Goal: Task Accomplishment & Management: Complete application form

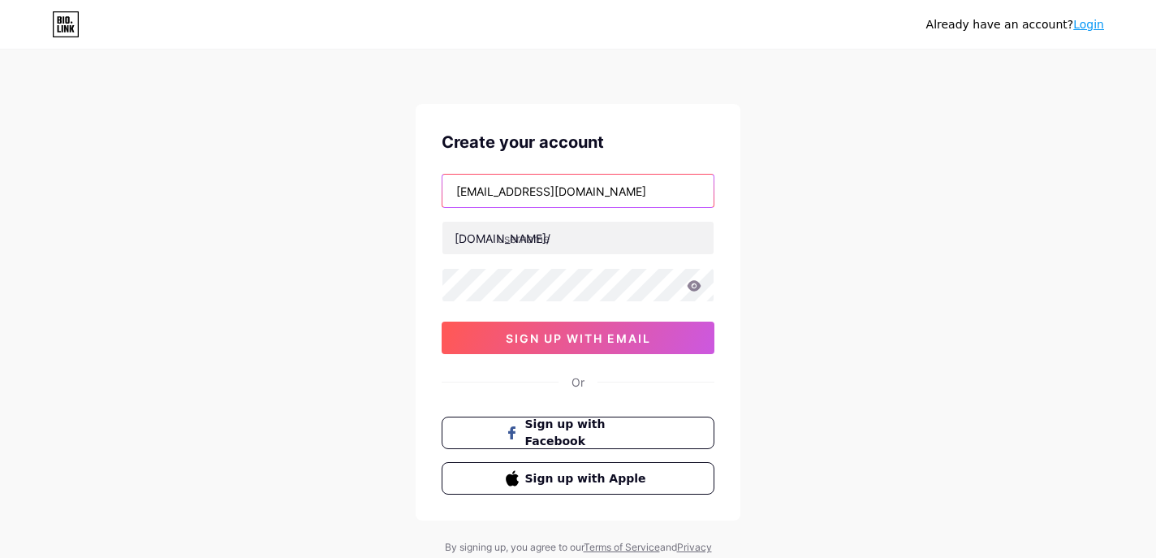
click at [525, 192] on input "[EMAIL_ADDRESS][DOMAIN_NAME]" at bounding box center [578, 191] width 271 height 32
click at [534, 191] on input "[EMAIL_ADDRESS][DOMAIN_NAME]" at bounding box center [578, 191] width 271 height 32
type input "[EMAIL_ADDRESS][DOMAIN_NAME]"
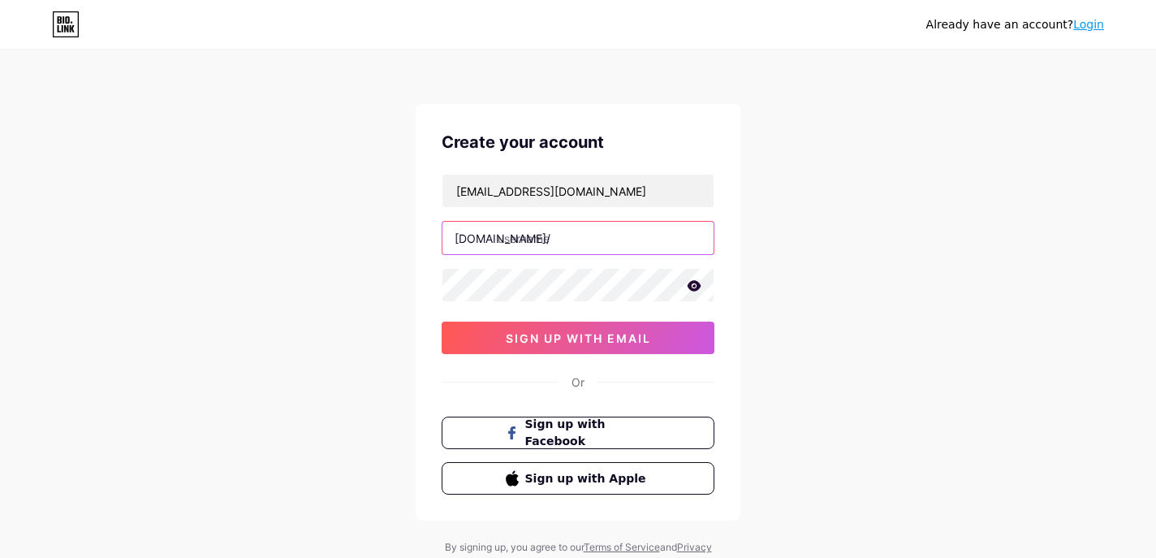
click at [515, 241] on input "text" at bounding box center [578, 238] width 271 height 32
click at [515, 240] on input "thesoulmatesecrets" at bounding box center [578, 238] width 271 height 32
type input "thesoulmatesecrets"
click at [695, 288] on icon at bounding box center [695, 285] width 14 height 11
drag, startPoint x: 457, startPoint y: 193, endPoint x: 616, endPoint y: 194, distance: 159.2
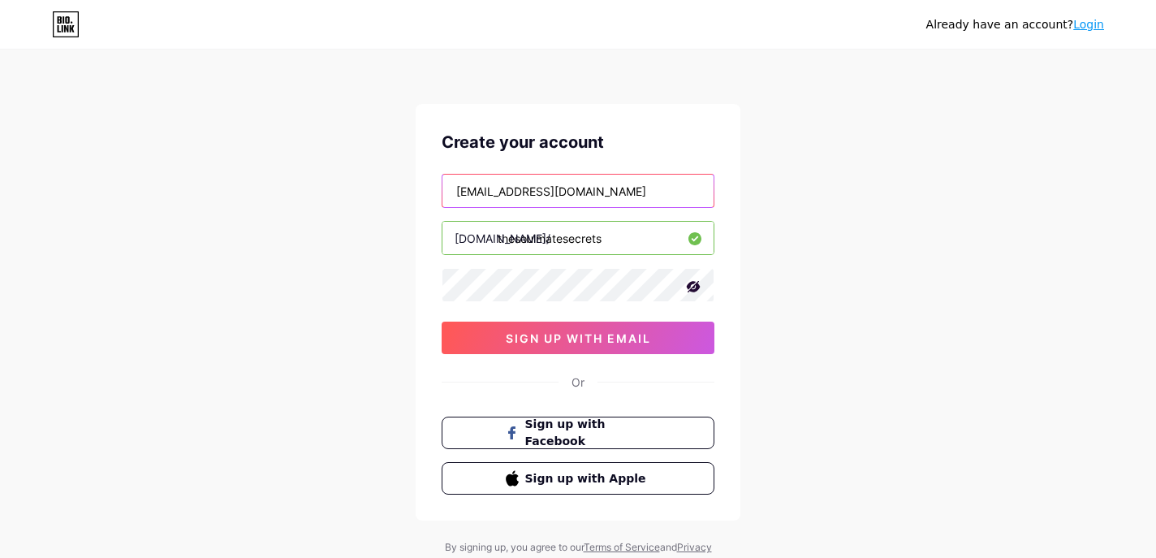
click at [616, 194] on input "[EMAIL_ADDRESS][DOMAIN_NAME]" at bounding box center [578, 191] width 271 height 32
click at [565, 185] on input "[EMAIL_ADDRESS][DOMAIN_NAME]" at bounding box center [578, 191] width 271 height 32
drag, startPoint x: 452, startPoint y: 187, endPoint x: 587, endPoint y: 201, distance: 135.5
click at [588, 201] on input "[EMAIL_ADDRESS][DOMAIN_NAME]" at bounding box center [578, 191] width 271 height 32
click at [587, 201] on input "[EMAIL_ADDRESS][DOMAIN_NAME]" at bounding box center [578, 191] width 271 height 32
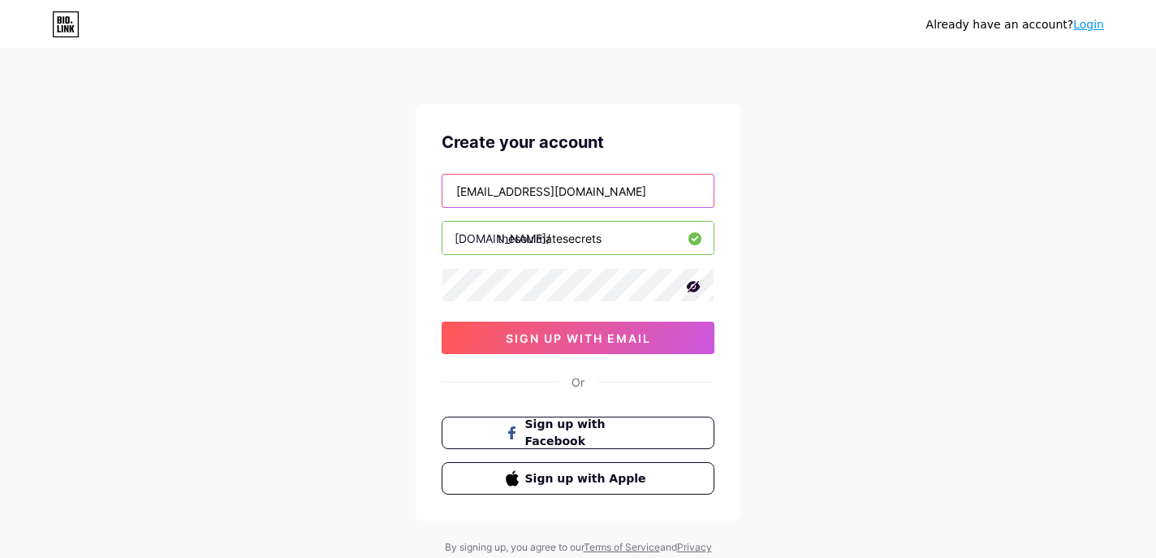
drag, startPoint x: 463, startPoint y: 193, endPoint x: 618, endPoint y: 197, distance: 155.2
click at [618, 197] on input "[EMAIL_ADDRESS][DOMAIN_NAME]" at bounding box center [578, 191] width 271 height 32
drag, startPoint x: 456, startPoint y: 192, endPoint x: 596, endPoint y: 194, distance: 140.5
click at [596, 194] on input "[EMAIL_ADDRESS][DOMAIN_NAME]" at bounding box center [578, 191] width 271 height 32
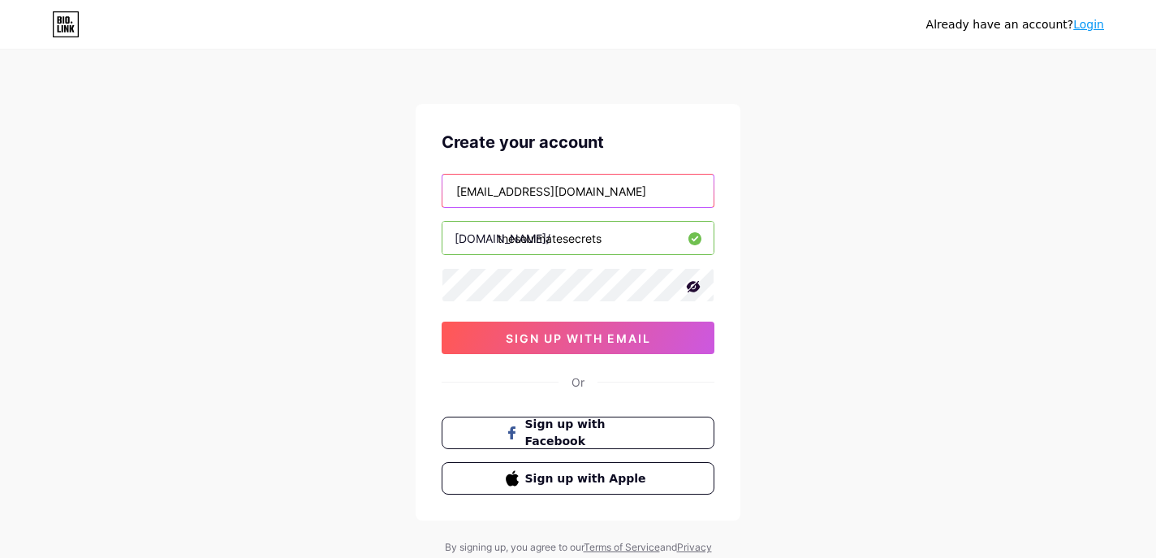
drag, startPoint x: 451, startPoint y: 185, endPoint x: 642, endPoint y: 191, distance: 190.9
click at [642, 191] on input "[EMAIL_ADDRESS][DOMAIN_NAME]" at bounding box center [578, 191] width 271 height 32
click at [555, 196] on input "[EMAIL_ADDRESS][DOMAIN_NAME]" at bounding box center [578, 191] width 271 height 32
drag, startPoint x: 456, startPoint y: 189, endPoint x: 578, endPoint y: 200, distance: 122.3
click at [578, 200] on input "soulmategoals7@gmail.com" at bounding box center [578, 191] width 271 height 32
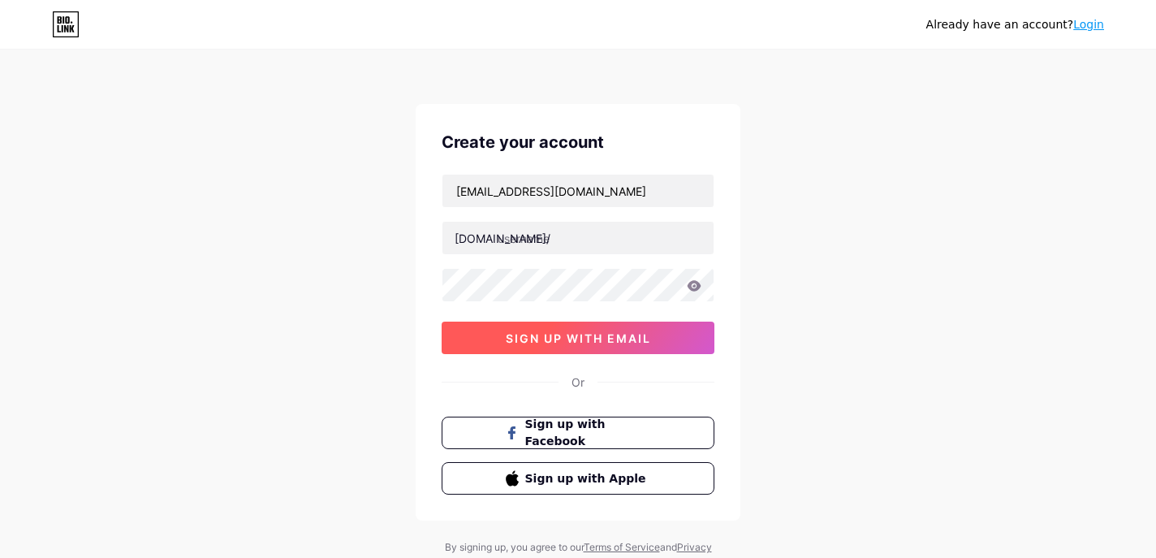
click at [508, 328] on button "sign up with email" at bounding box center [578, 338] width 273 height 32
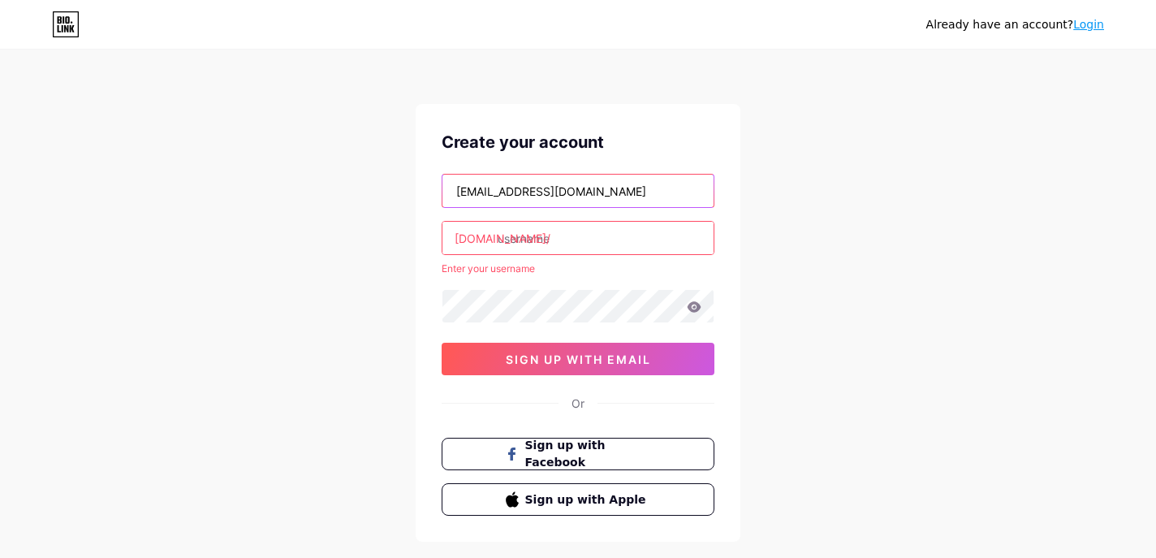
click at [533, 192] on input "[EMAIL_ADDRESS][DOMAIN_NAME]" at bounding box center [578, 191] width 271 height 32
click at [534, 191] on input "[EMAIL_ADDRESS][DOMAIN_NAME]" at bounding box center [578, 191] width 271 height 32
type input "[EMAIL_ADDRESS][DOMAIN_NAME]"
click at [510, 241] on input "text" at bounding box center [578, 238] width 271 height 32
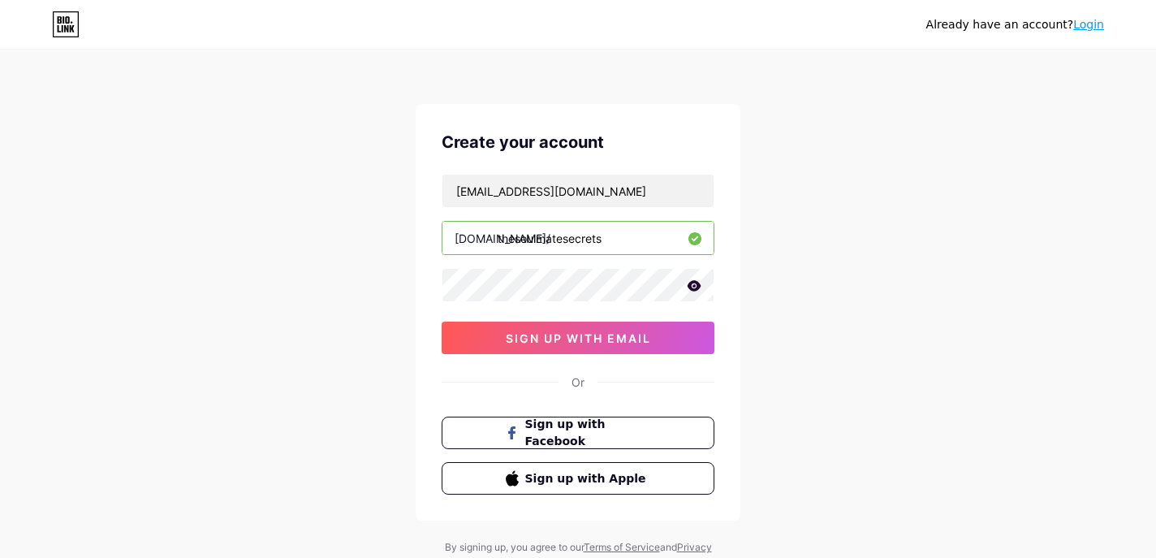
click at [516, 239] on input "thesoulmatesecrets" at bounding box center [578, 238] width 271 height 32
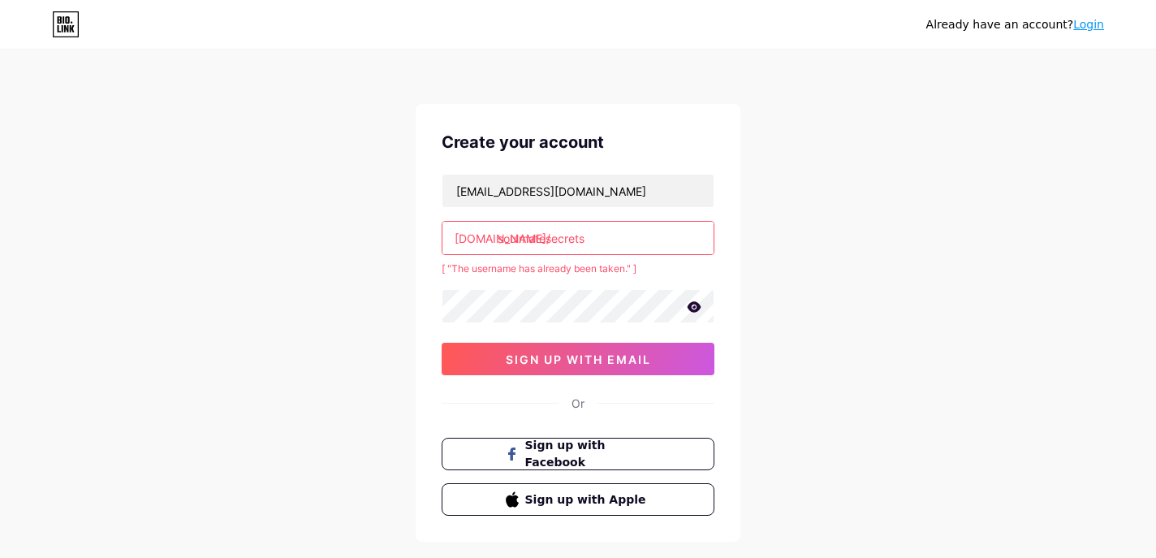
click at [547, 238] on input "soulmatesecrets" at bounding box center [578, 238] width 271 height 32
click at [551, 239] on input "soulmate.secrets" at bounding box center [578, 238] width 271 height 32
click at [499, 240] on input "soulmatesecrets" at bounding box center [578, 238] width 271 height 32
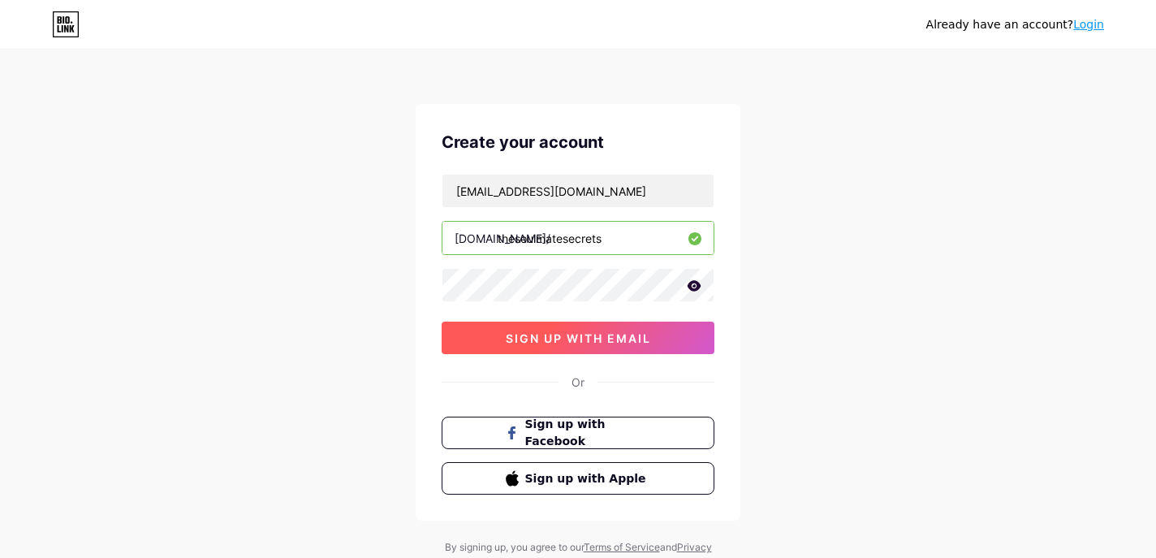
type input "thesoulmatesecrets"
click at [551, 340] on span "sign up with email" at bounding box center [578, 338] width 145 height 14
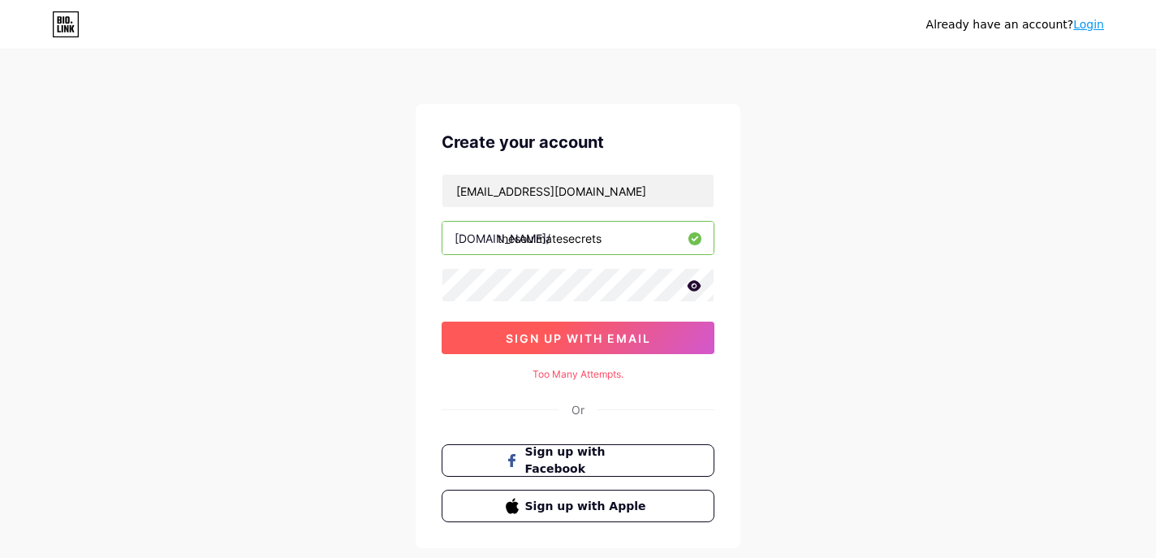
click at [551, 340] on span "sign up with email" at bounding box center [578, 338] width 145 height 14
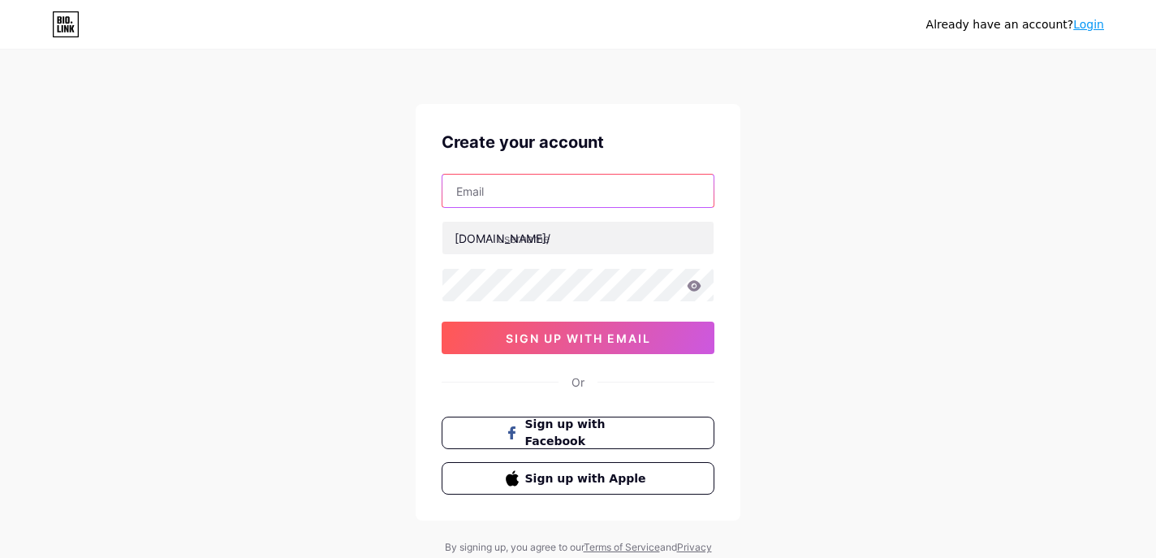
click at [561, 206] on input "text" at bounding box center [578, 191] width 271 height 32
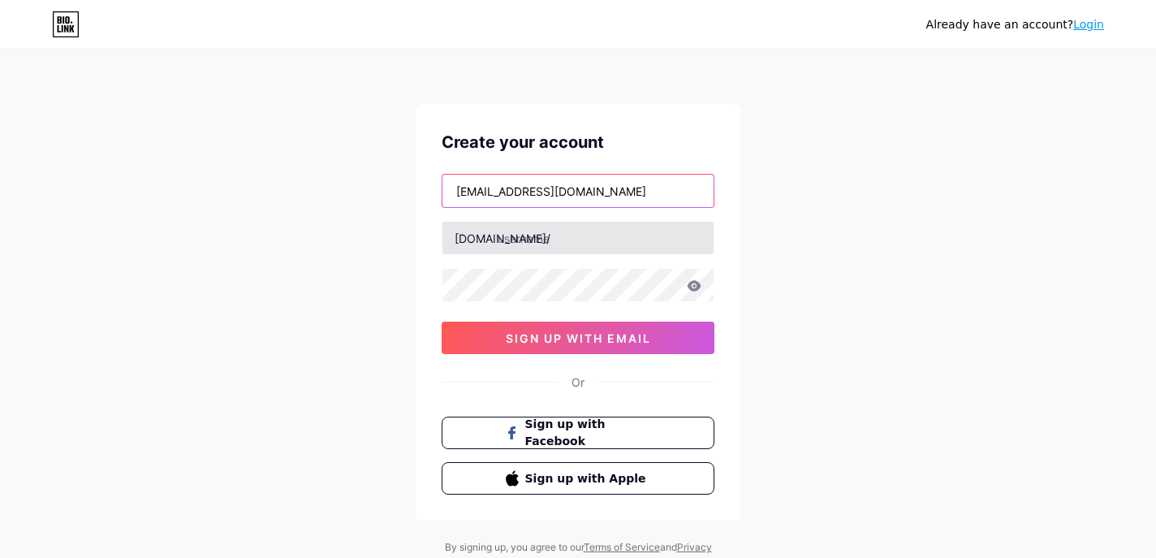
type input "soulmatesecrets7@gmail.com"
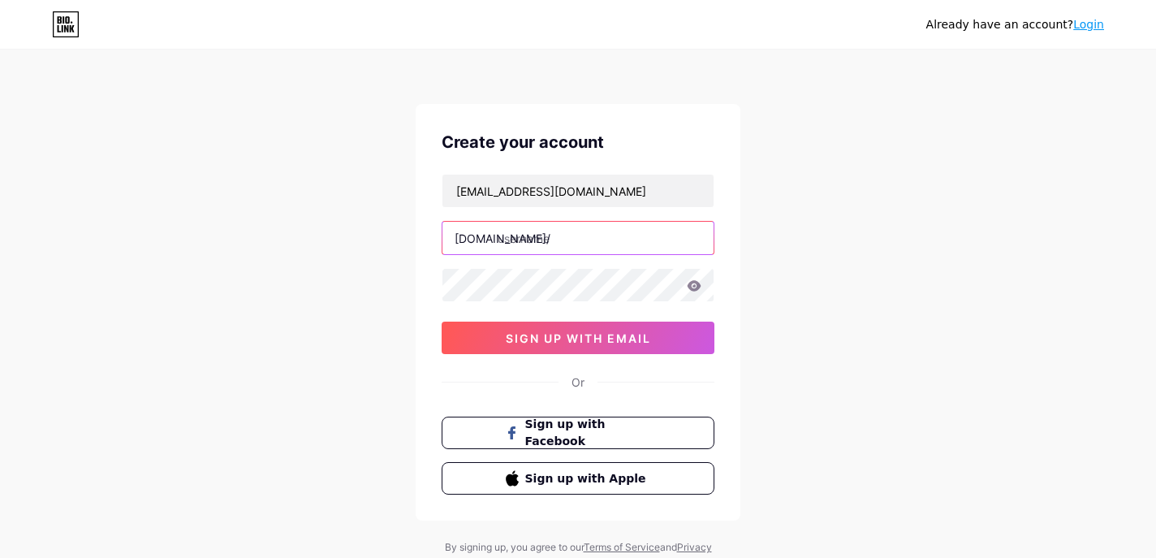
click at [541, 238] on input "text" at bounding box center [578, 238] width 271 height 32
type input "thesoulmatesecrets"
click at [699, 289] on icon at bounding box center [694, 285] width 15 height 11
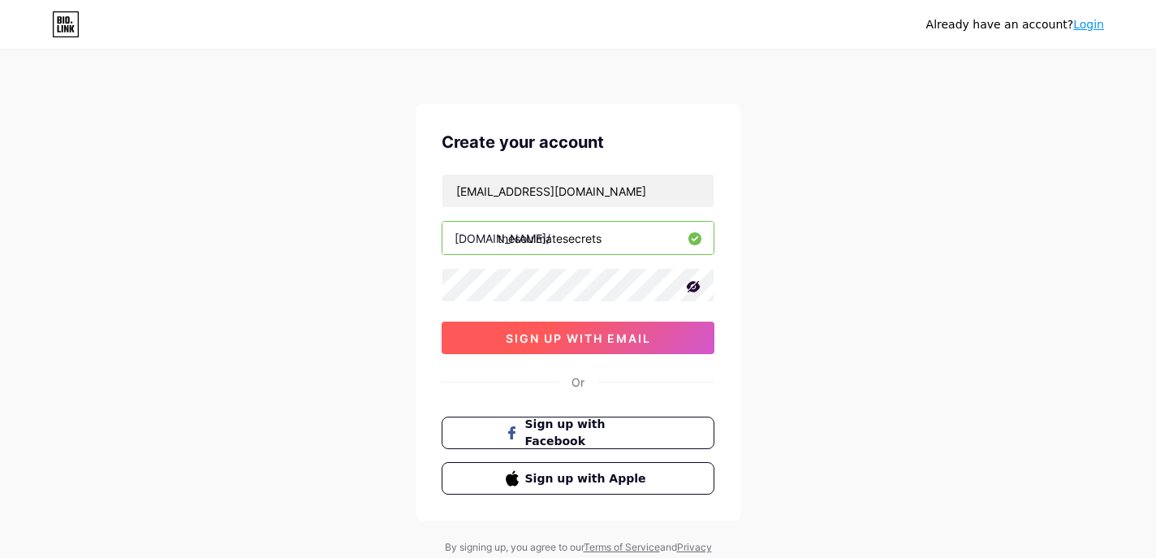
click at [582, 342] on span "sign up with email" at bounding box center [578, 338] width 145 height 14
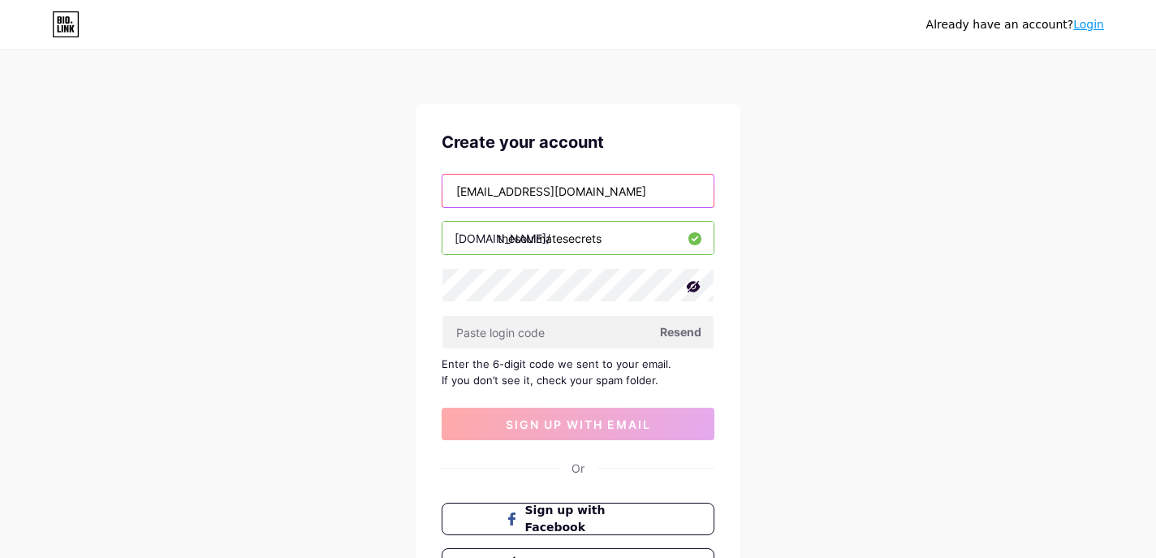
click at [546, 193] on input "soulmatesecrets7@gmail.com" at bounding box center [578, 191] width 271 height 32
type input "[EMAIL_ADDRESS][DOMAIN_NAME]"
click at [675, 337] on span "Resend" at bounding box center [680, 331] width 41 height 17
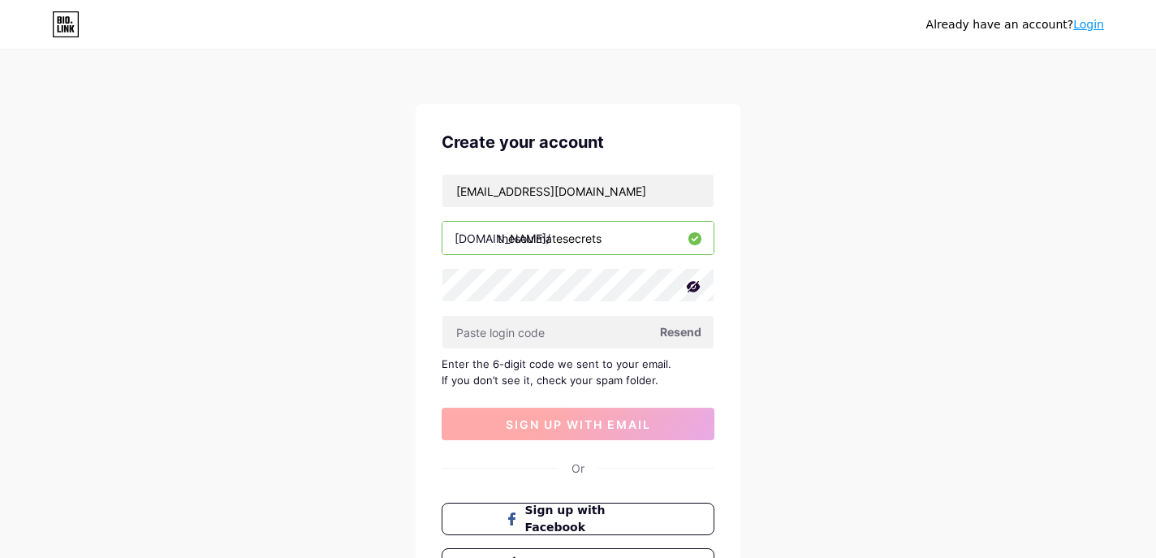
click at [580, 427] on span "sign up with email" at bounding box center [578, 424] width 145 height 14
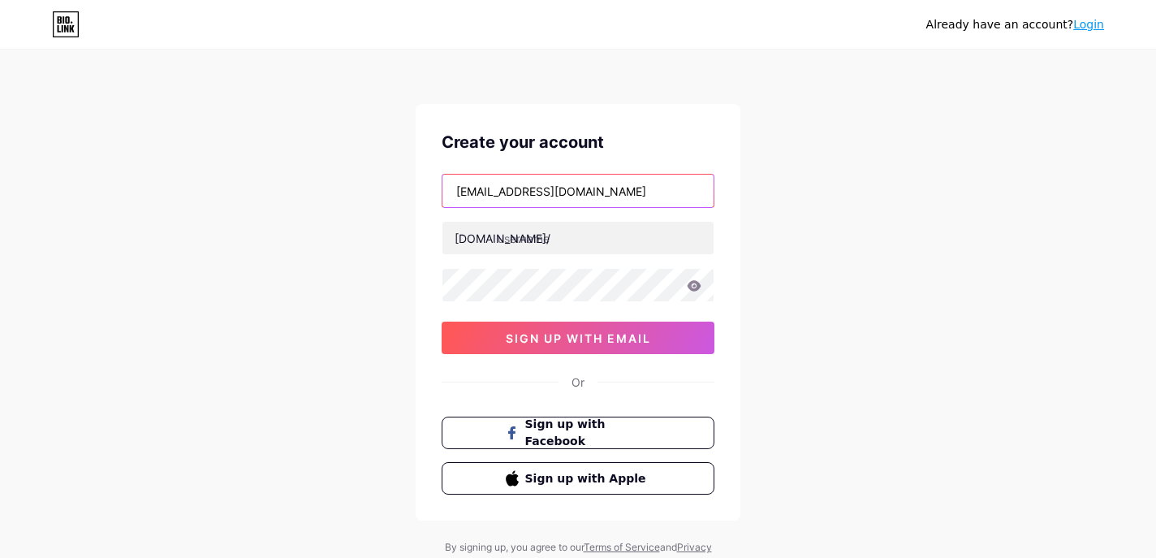
click at [529, 192] on input "socialhelper27@gmail.com" at bounding box center [578, 191] width 271 height 32
click at [533, 188] on input "socialhelper27@gmail.com" at bounding box center [578, 191] width 271 height 32
click at [527, 190] on input "socialhelper27@gmail.com" at bounding box center [578, 191] width 271 height 32
type input "[EMAIL_ADDRESS][DOMAIN_NAME]"
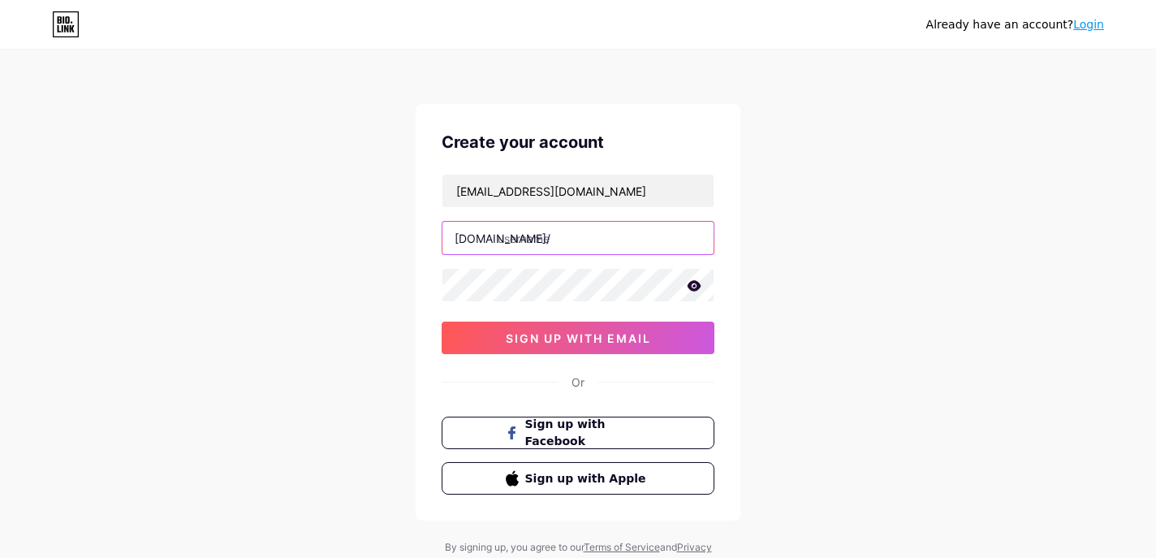
click at [538, 237] on input "text" at bounding box center [578, 238] width 271 height 32
type input "thesoulmatesecrets"
click at [694, 291] on icon at bounding box center [695, 285] width 14 height 11
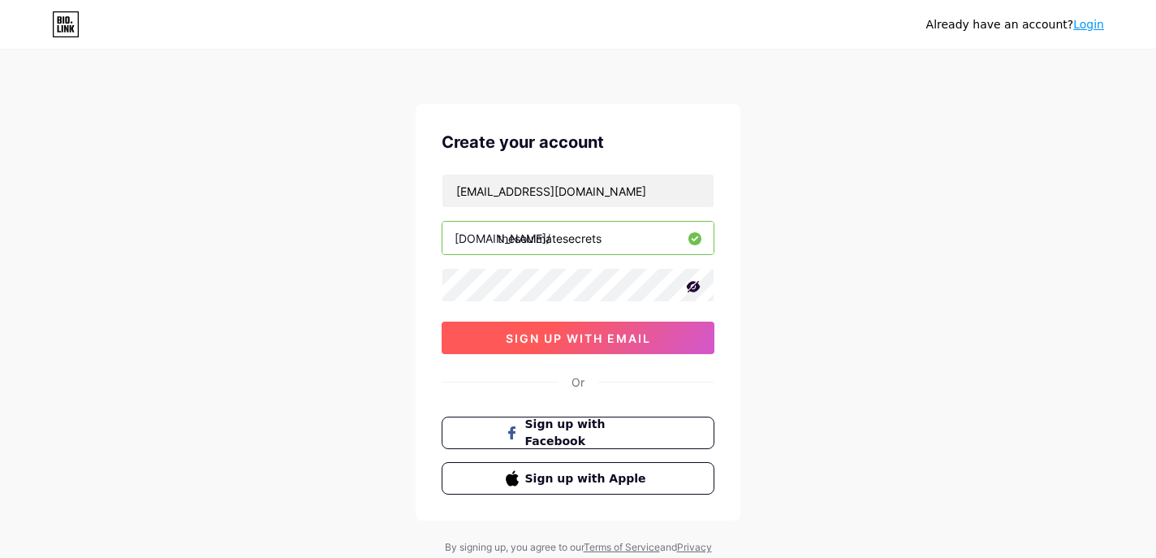
click at [604, 344] on span "sign up with email" at bounding box center [578, 338] width 145 height 14
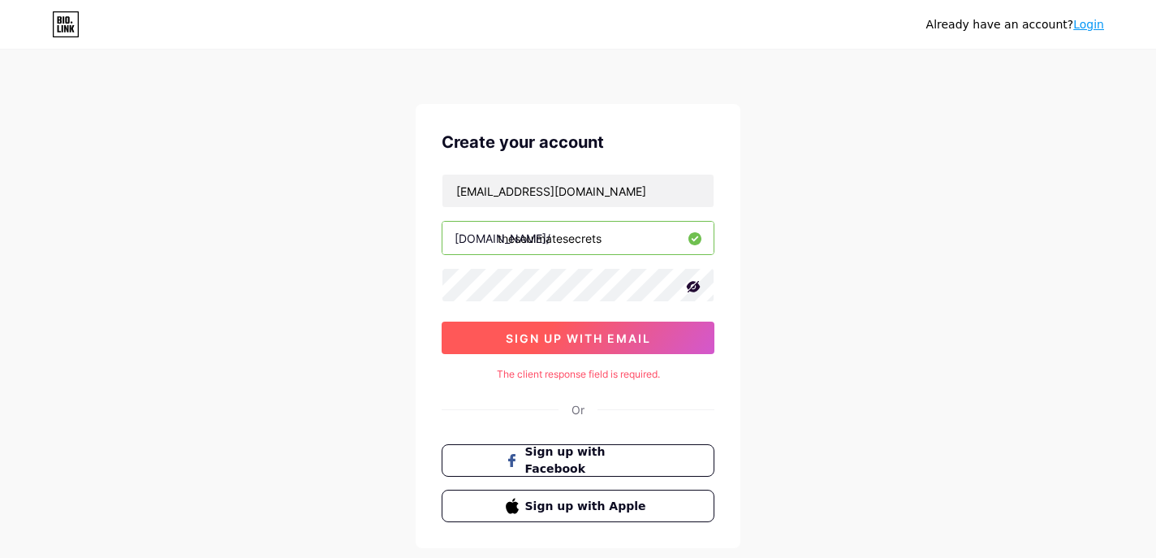
click at [604, 344] on span "sign up with email" at bounding box center [578, 338] width 145 height 14
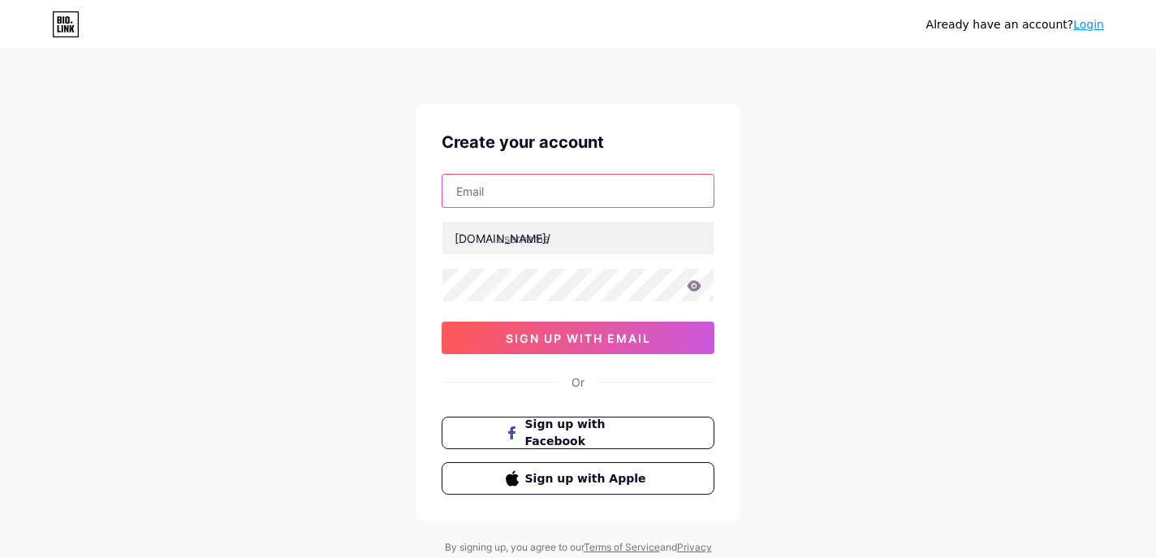
type input "[EMAIL_ADDRESS][DOMAIN_NAME]"
click at [524, 192] on input "[EMAIL_ADDRESS][DOMAIN_NAME]" at bounding box center [578, 191] width 271 height 32
click at [534, 191] on input "[EMAIL_ADDRESS][DOMAIN_NAME]" at bounding box center [578, 191] width 271 height 32
click at [1091, 24] on link "Login" at bounding box center [1089, 24] width 31 height 13
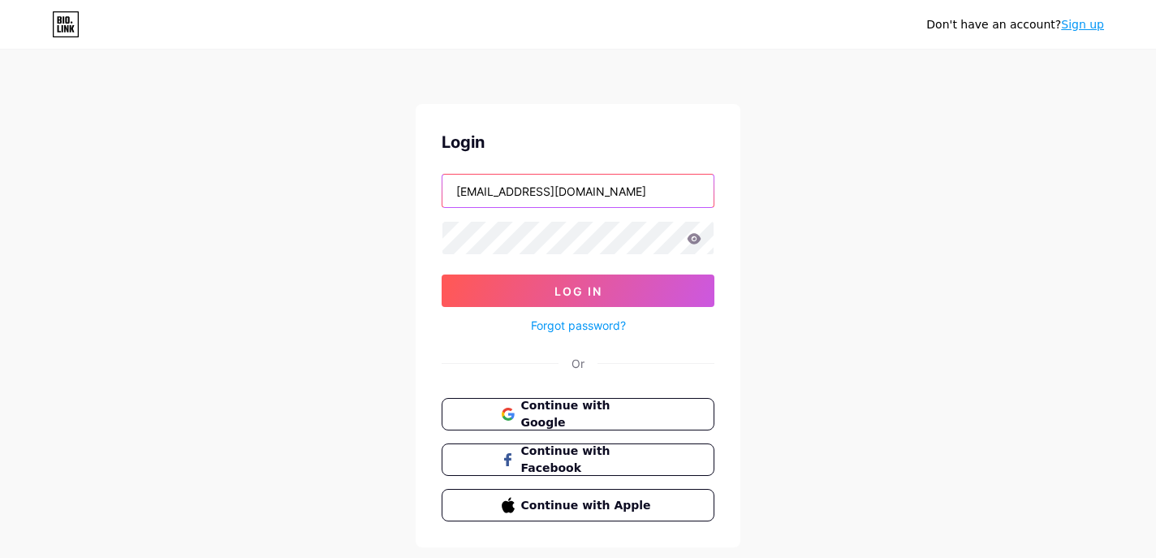
click at [534, 192] on input "[EMAIL_ADDRESS][DOMAIN_NAME]" at bounding box center [578, 191] width 271 height 32
click at [534, 189] on input "[EMAIL_ADDRESS][DOMAIN_NAME]" at bounding box center [578, 191] width 271 height 32
type input "[EMAIL_ADDRESS][DOMAIN_NAME]"
click at [695, 236] on icon at bounding box center [694, 238] width 15 height 11
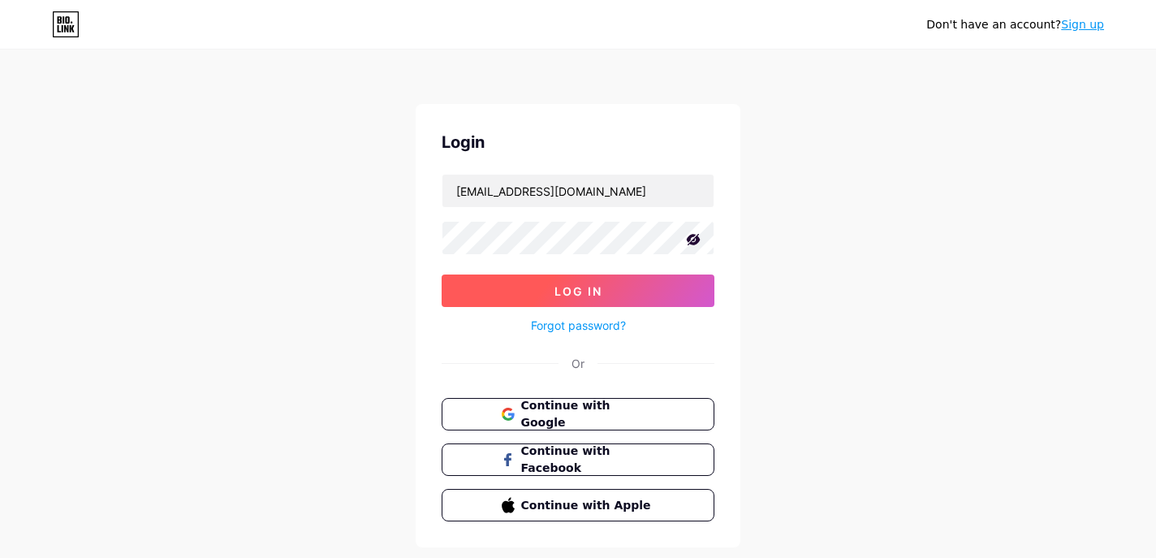
click at [618, 287] on button "Log In" at bounding box center [578, 290] width 273 height 32
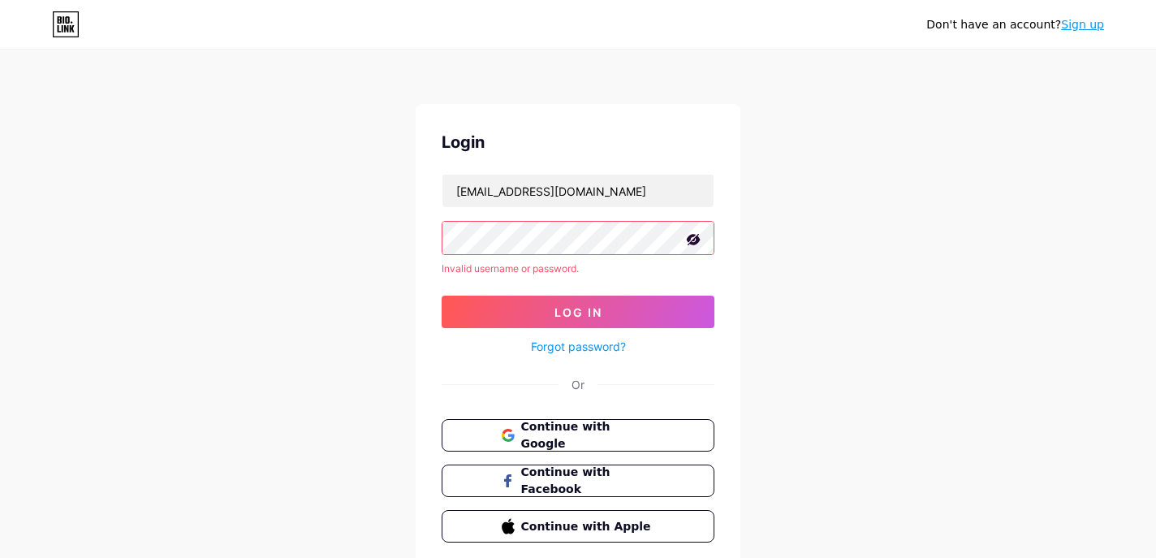
click at [1085, 24] on link "Sign up" at bounding box center [1082, 24] width 43 height 13
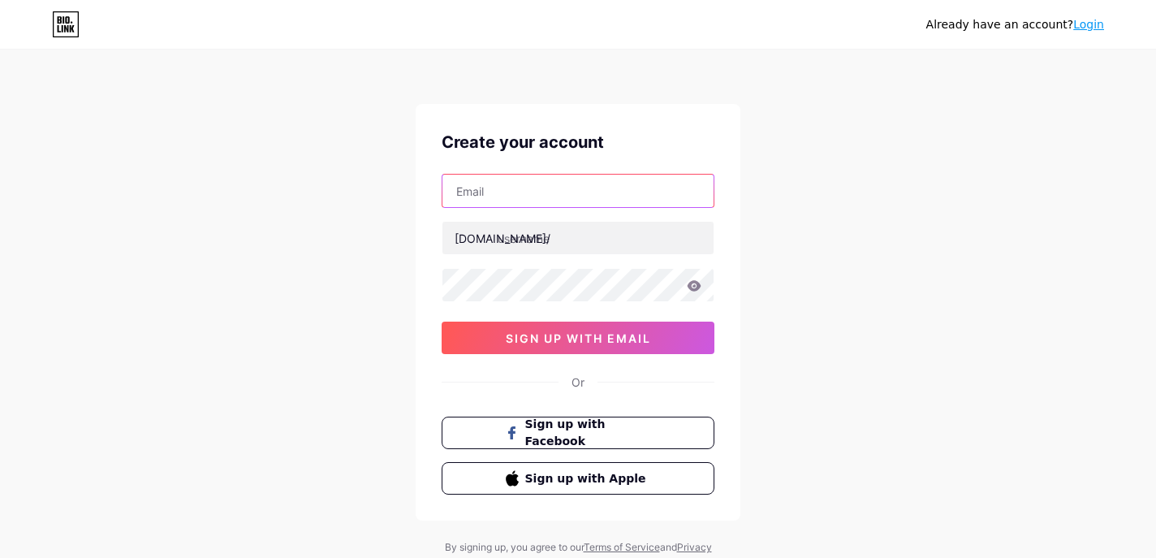
click at [551, 189] on input "text" at bounding box center [578, 191] width 271 height 32
type input "[EMAIL_ADDRESS][DOMAIN_NAME]"
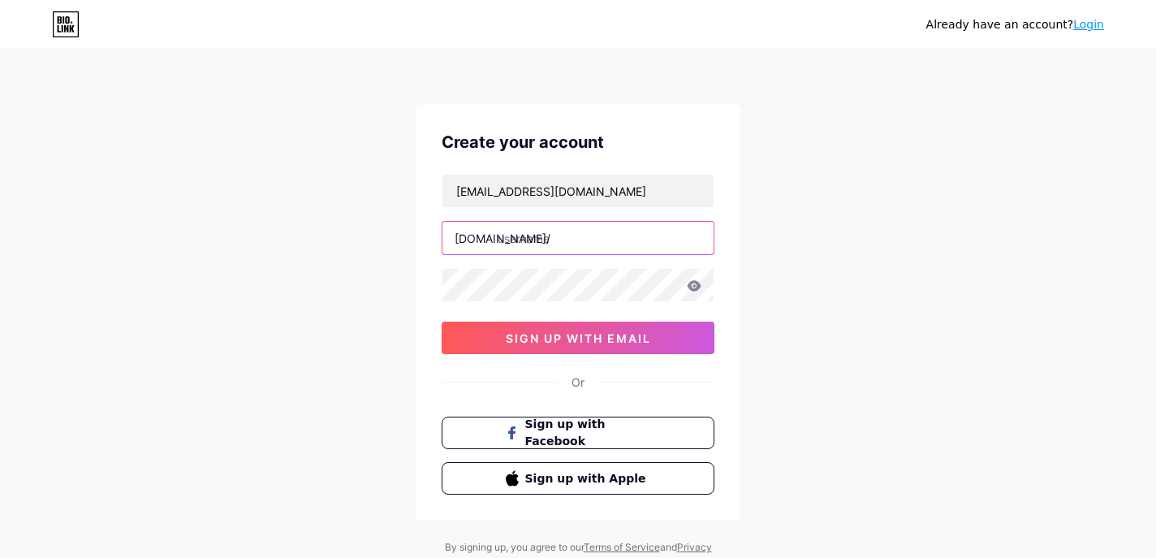
click at [553, 243] on input "text" at bounding box center [578, 238] width 271 height 32
type input "thesoulmatesecrets"
click at [697, 287] on icon at bounding box center [695, 285] width 14 height 11
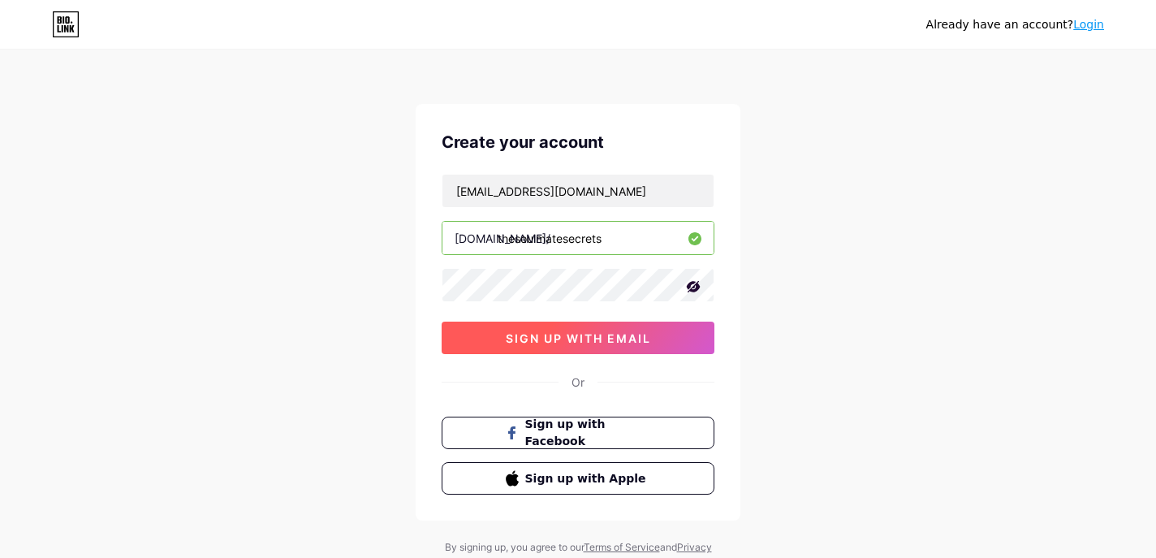
click at [571, 338] on span "sign up with email" at bounding box center [578, 338] width 145 height 14
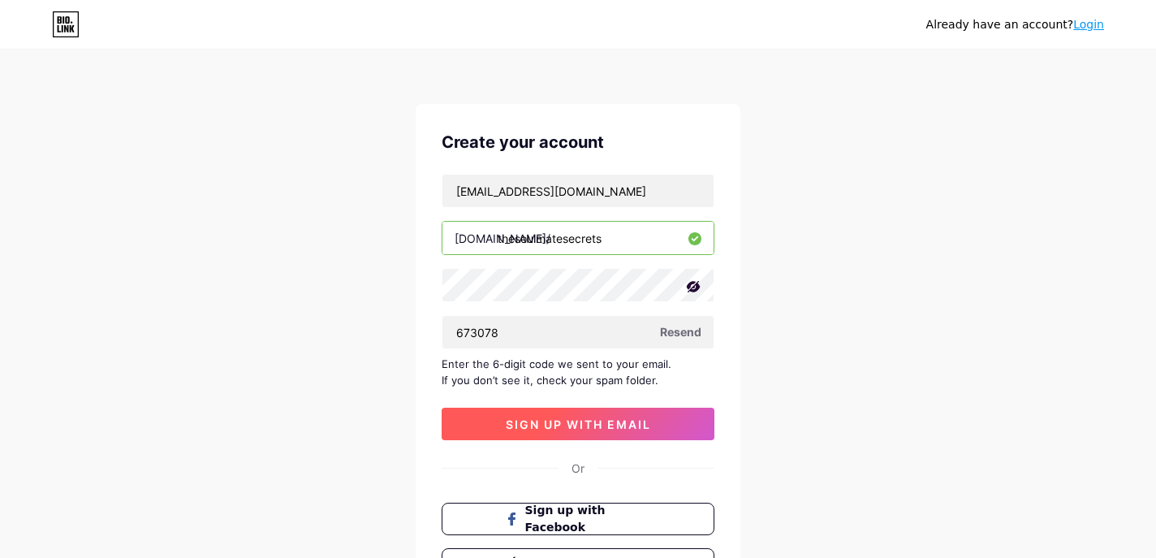
type input "673078"
click at [586, 430] on span "sign up with email" at bounding box center [578, 424] width 145 height 14
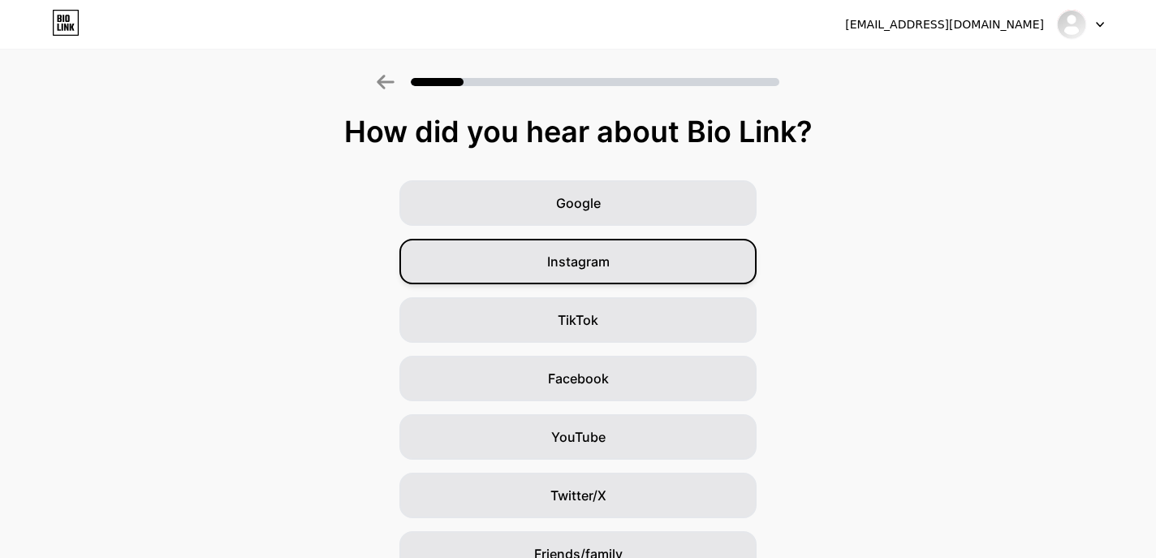
click at [590, 266] on span "Instagram" at bounding box center [578, 261] width 63 height 19
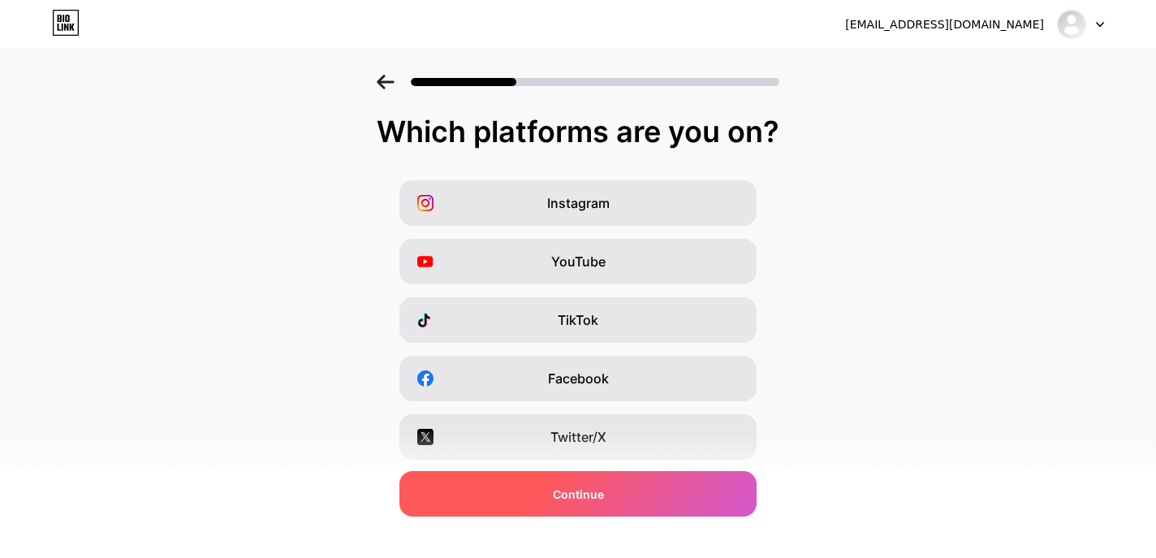
click at [636, 482] on div "Continue" at bounding box center [578, 493] width 357 height 45
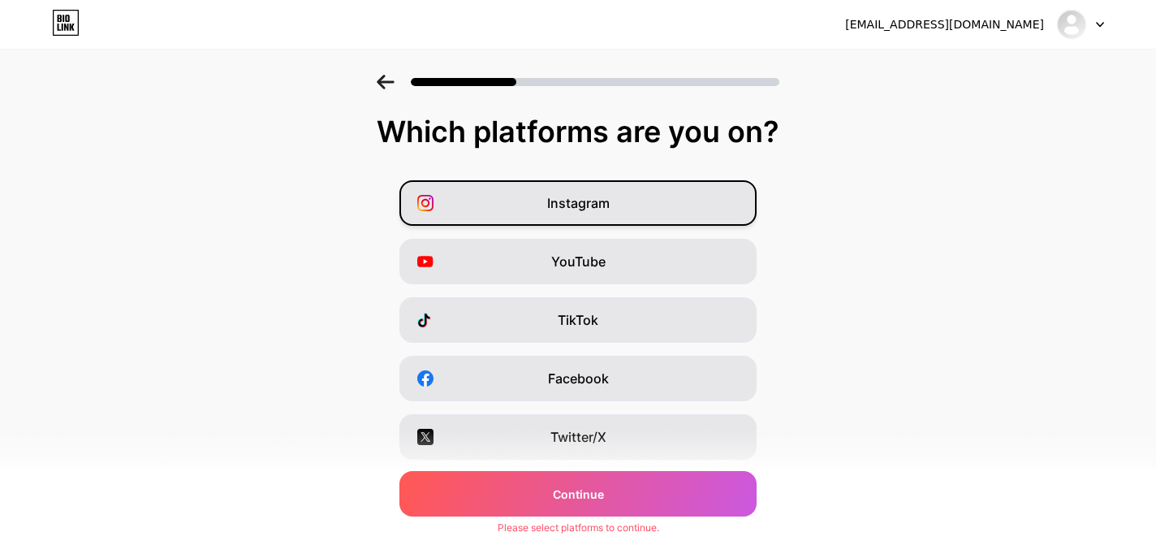
click at [620, 206] on div "Instagram" at bounding box center [578, 202] width 357 height 45
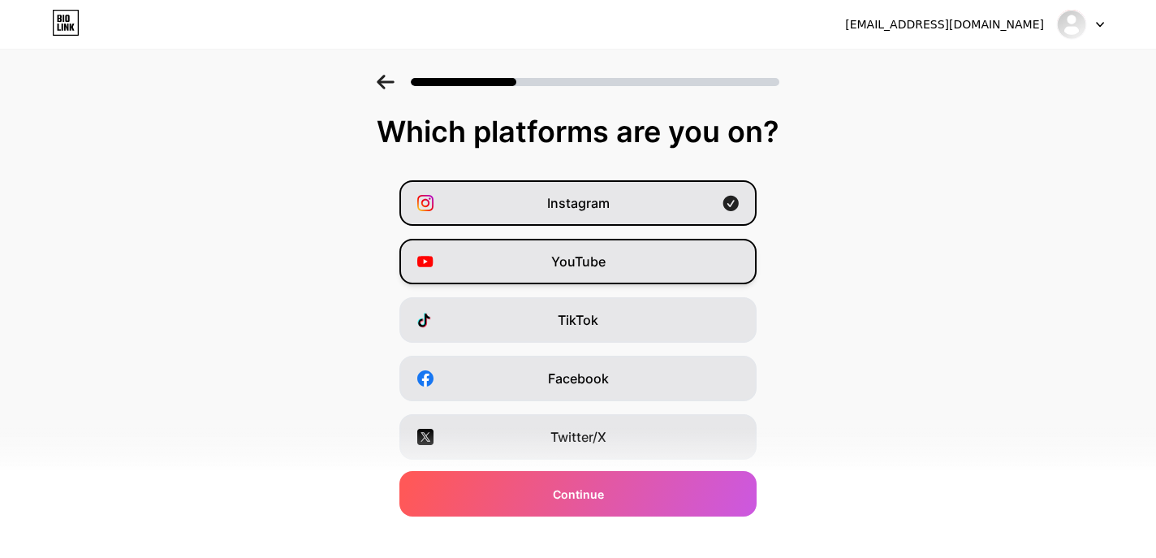
click at [663, 262] on div "YouTube" at bounding box center [578, 261] width 357 height 45
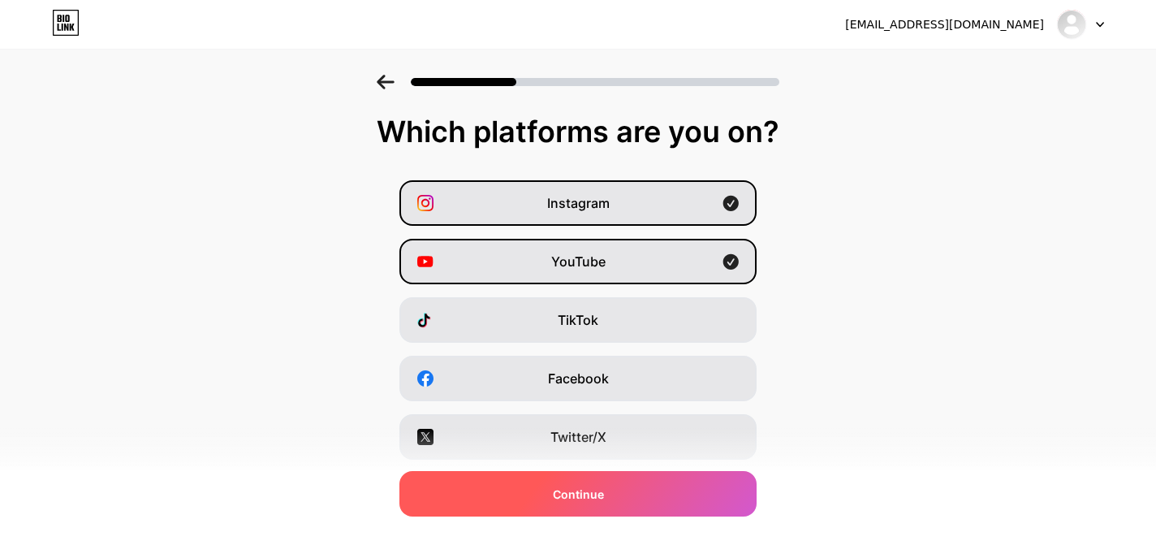
click at [634, 496] on div "Continue" at bounding box center [578, 493] width 357 height 45
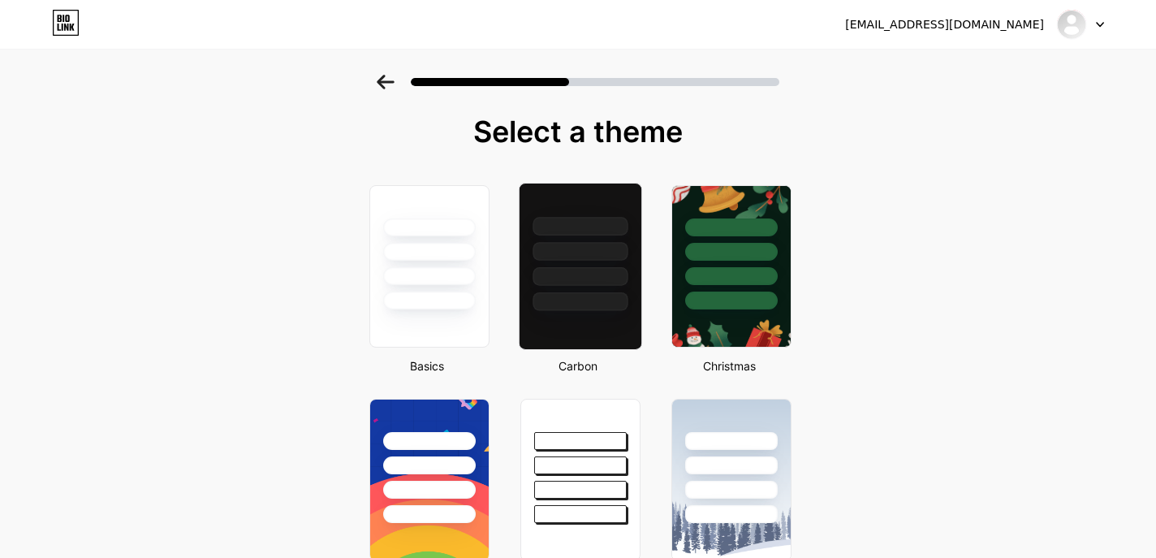
click at [588, 281] on div at bounding box center [580, 276] width 95 height 19
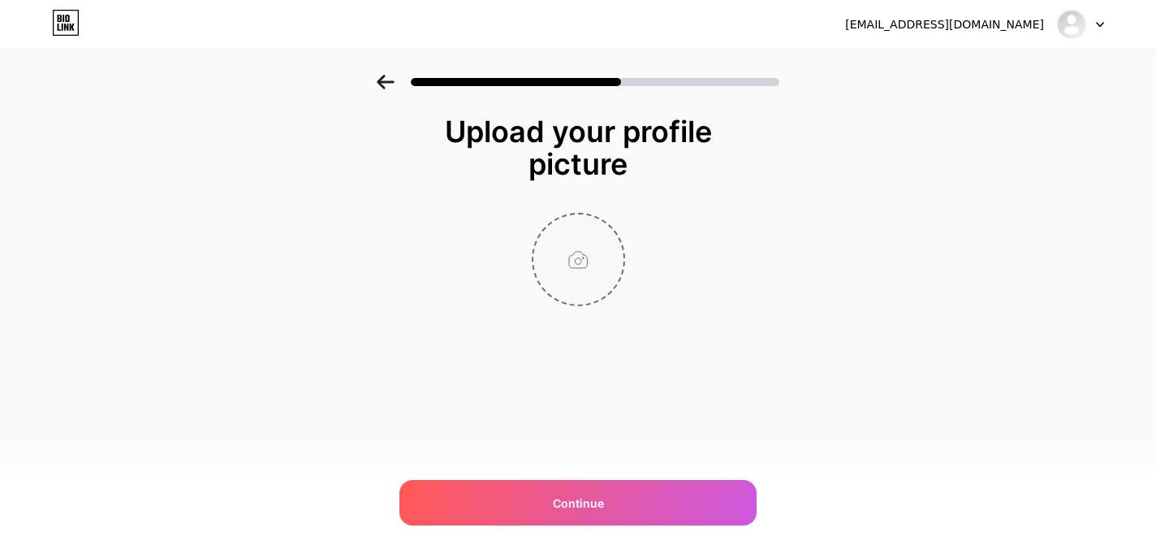
click at [582, 234] on input "file" at bounding box center [579, 259] width 90 height 90
